Goal: Use online tool/utility

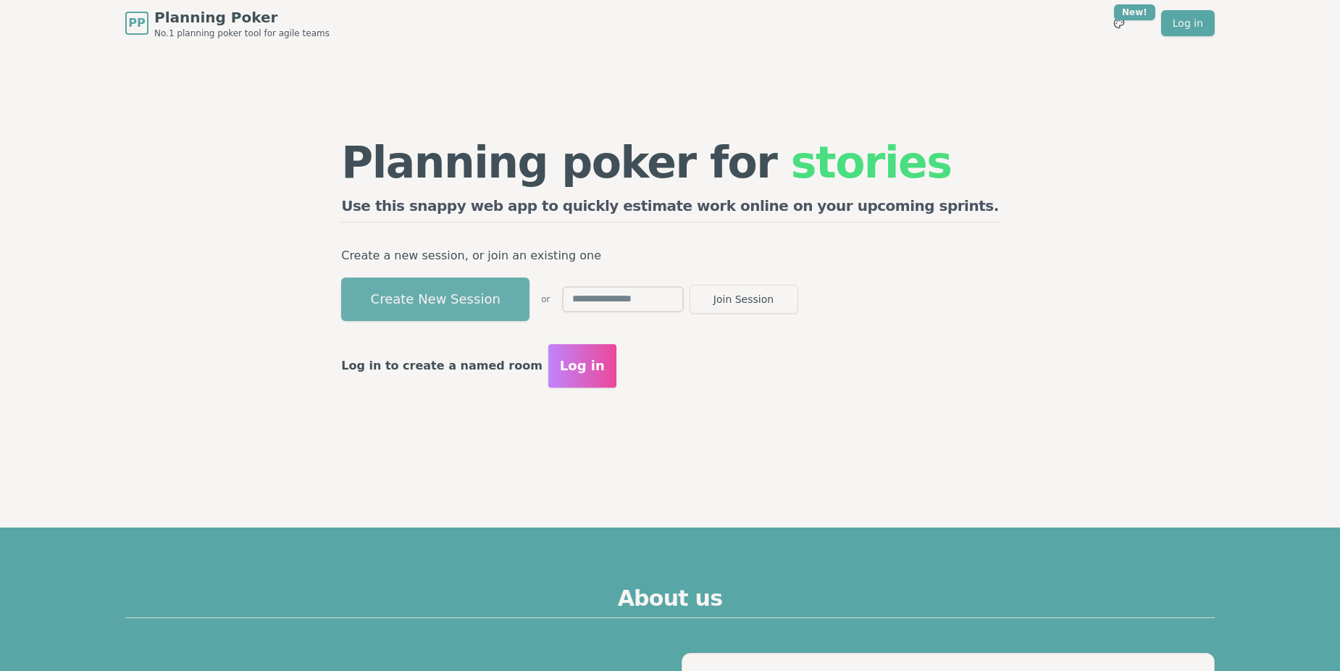
click at [507, 314] on button "Create New Session" at bounding box center [435, 298] width 188 height 43
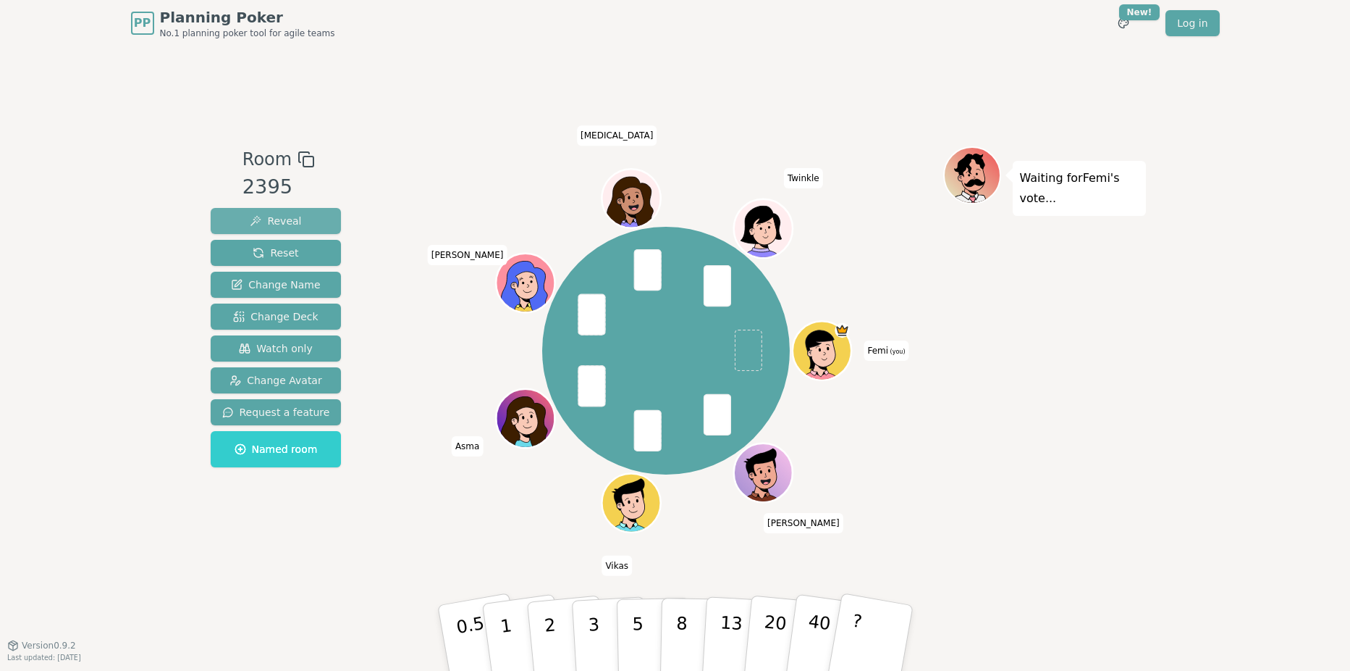
click at [283, 219] on span "Reveal" at bounding box center [275, 221] width 51 height 14
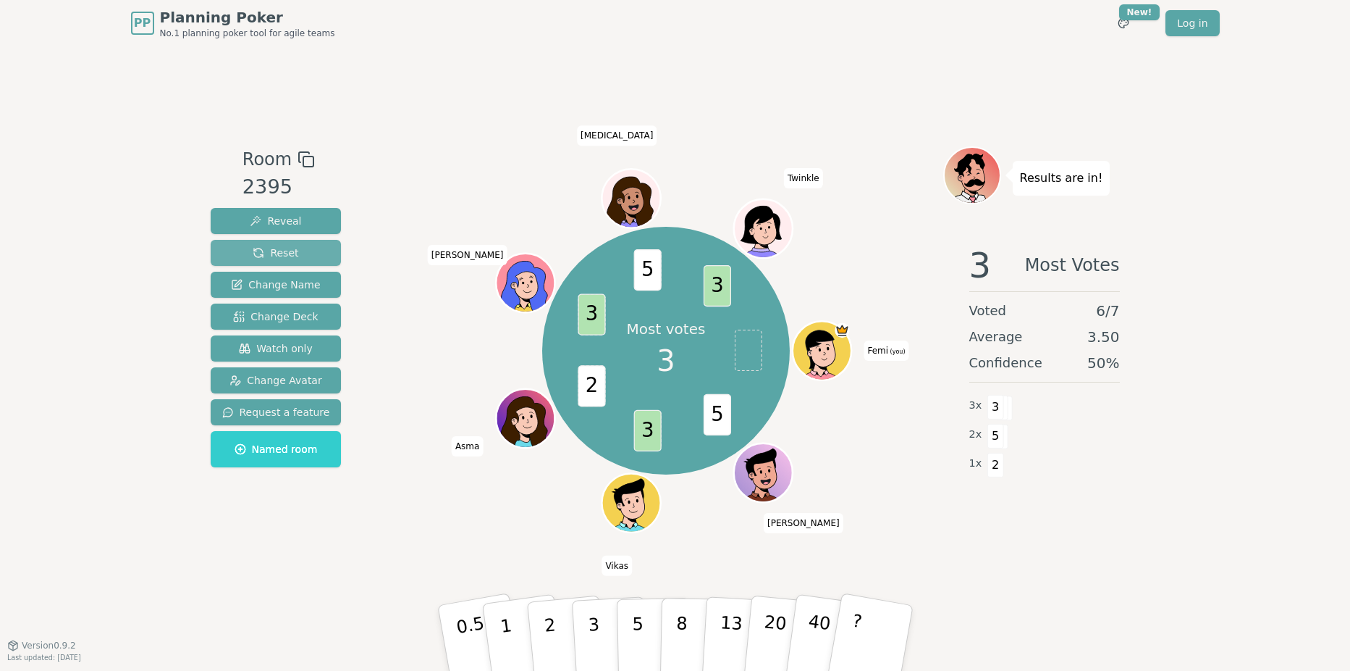
click at [292, 251] on span "Reset" at bounding box center [276, 252] width 46 height 14
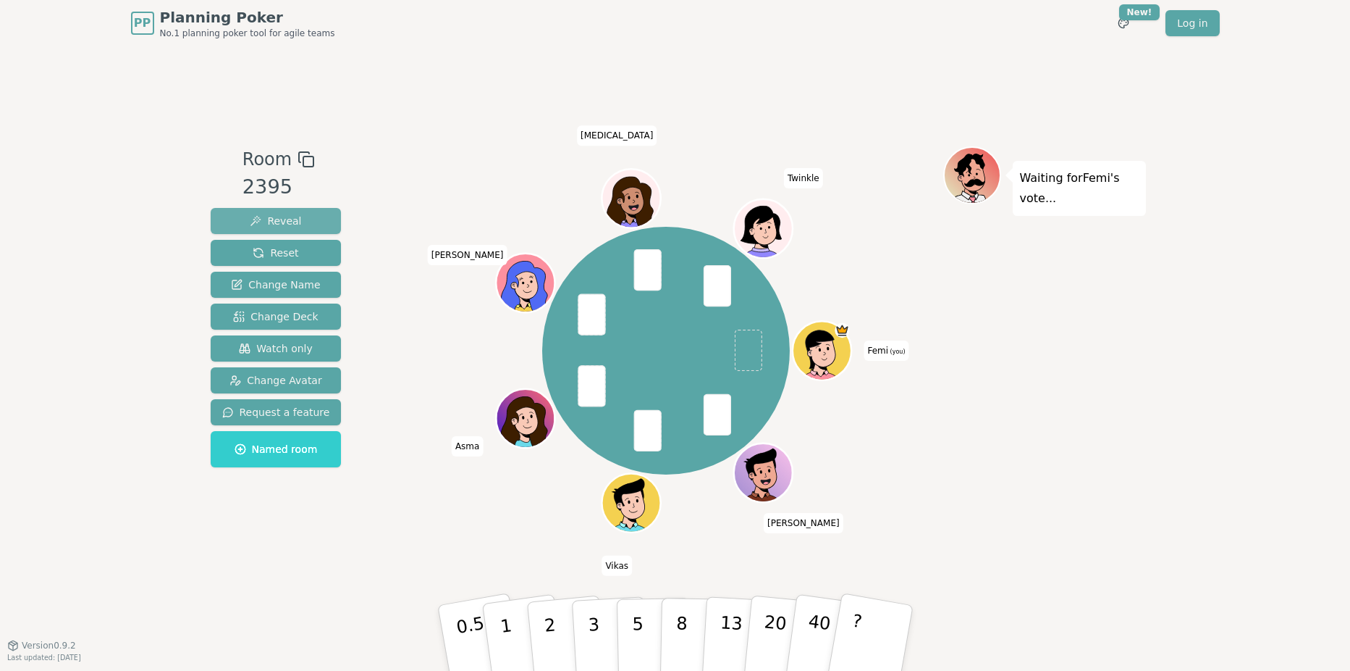
click at [287, 228] on button "Reveal" at bounding box center [276, 221] width 131 height 26
